Goal: Task Accomplishment & Management: Use online tool/utility

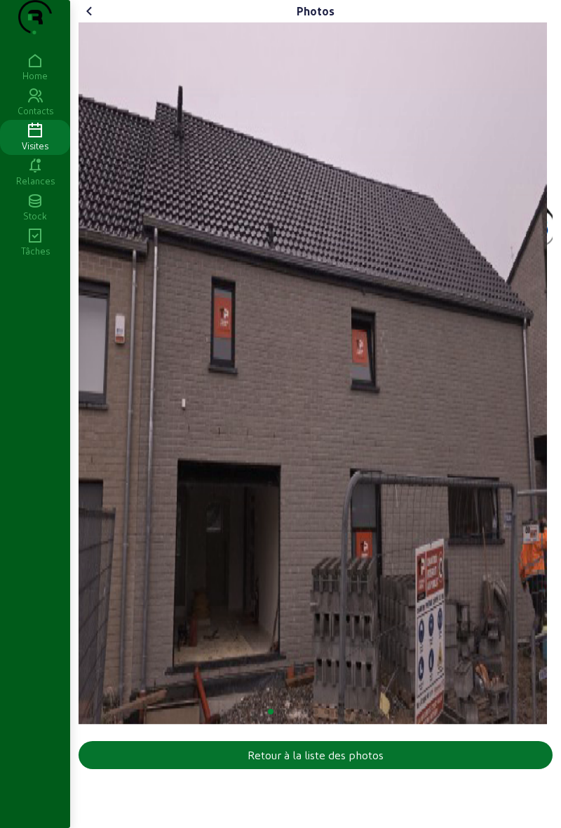
click at [102, 57] on img "1 / 9" at bounding box center [313, 373] width 468 height 702
click at [96, 20] on icon at bounding box center [89, 11] width 17 height 17
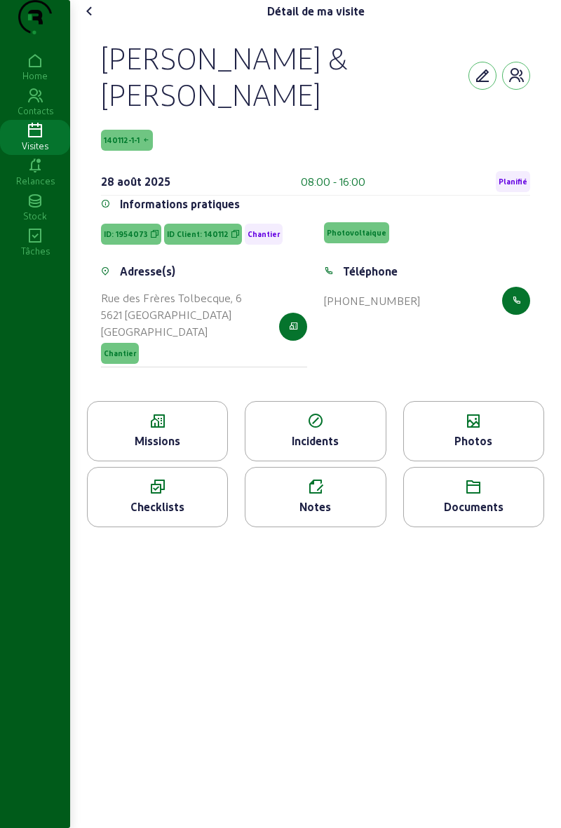
click at [471, 449] on div "Photos" at bounding box center [474, 441] width 140 height 17
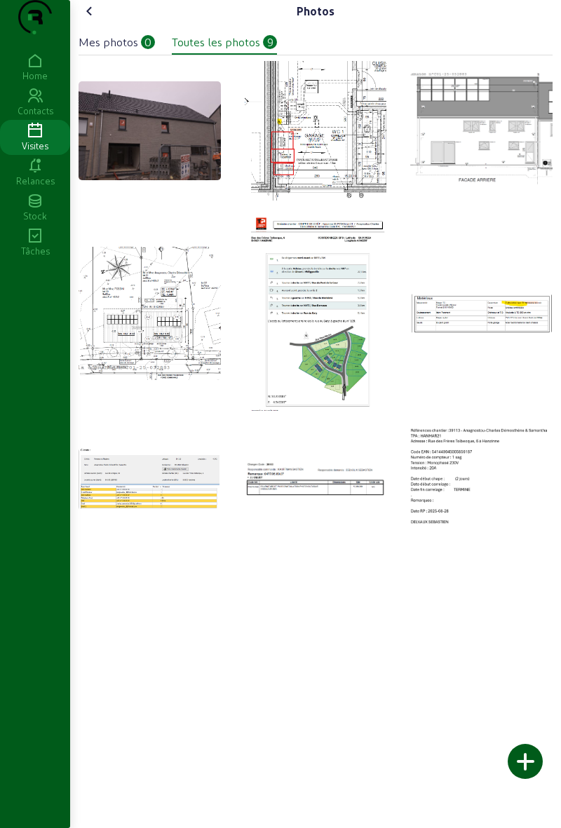
click at [96, 20] on icon at bounding box center [89, 11] width 17 height 17
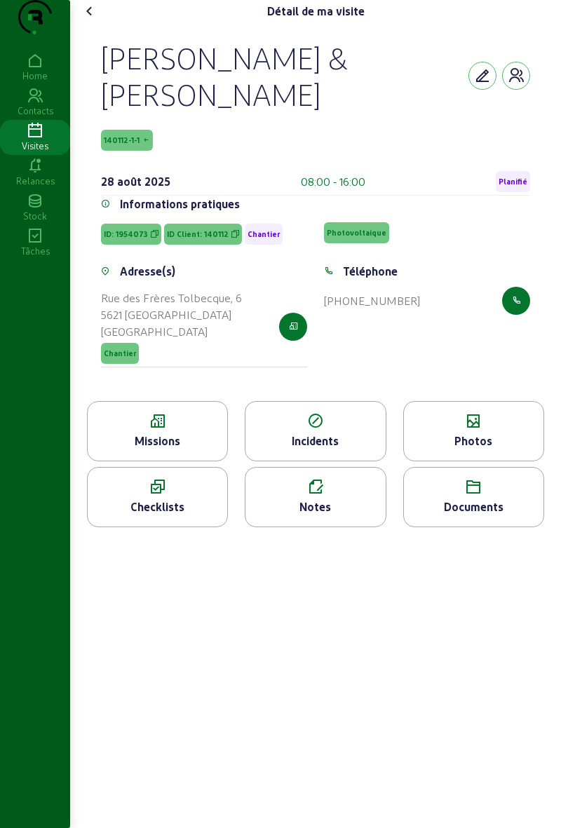
click at [512, 186] on span "Planifié" at bounding box center [512, 182] width 29 height 10
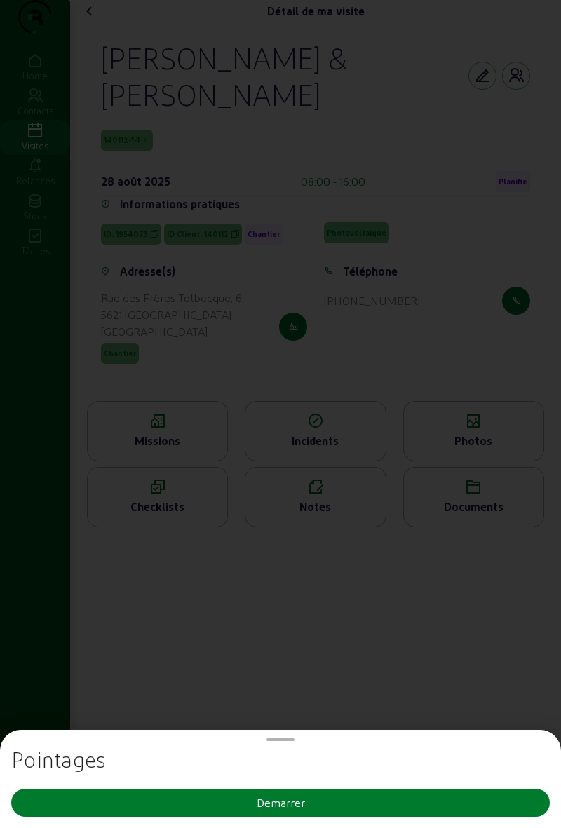
click at [356, 813] on button "Demarrer" at bounding box center [280, 803] width 538 height 28
